Goal: Navigation & Orientation: Find specific page/section

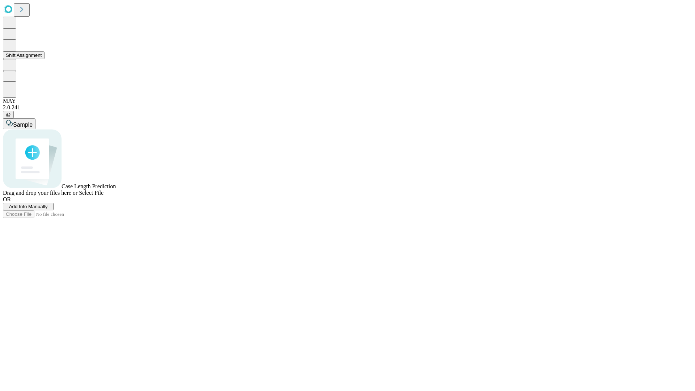
click at [45, 59] on button "Shift Assignment" at bounding box center [24, 55] width 42 height 8
